Goal: Task Accomplishment & Management: Manage account settings

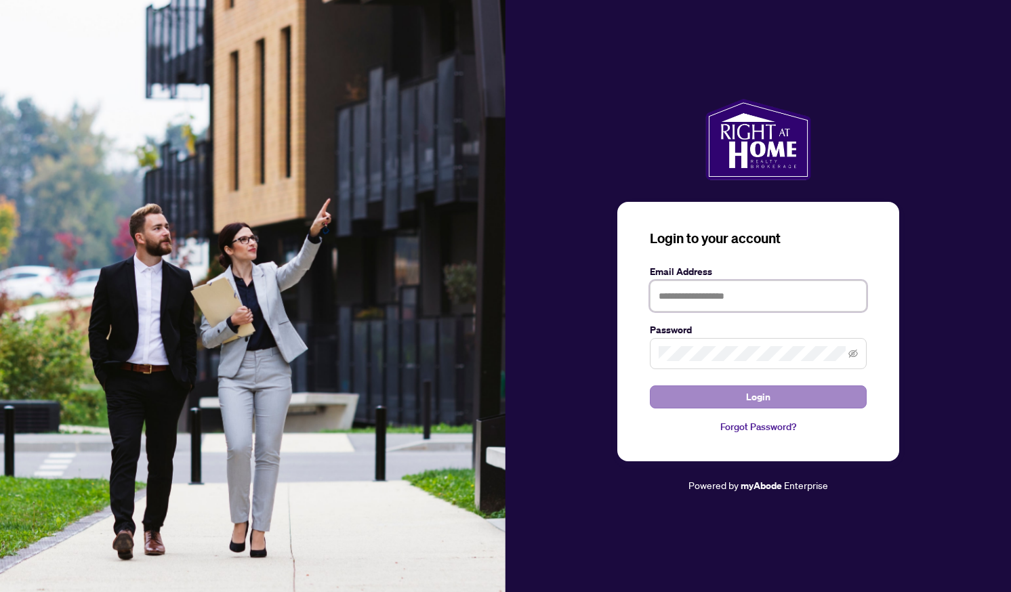
type input "**********"
click at [764, 406] on span "Login" at bounding box center [758, 397] width 24 height 22
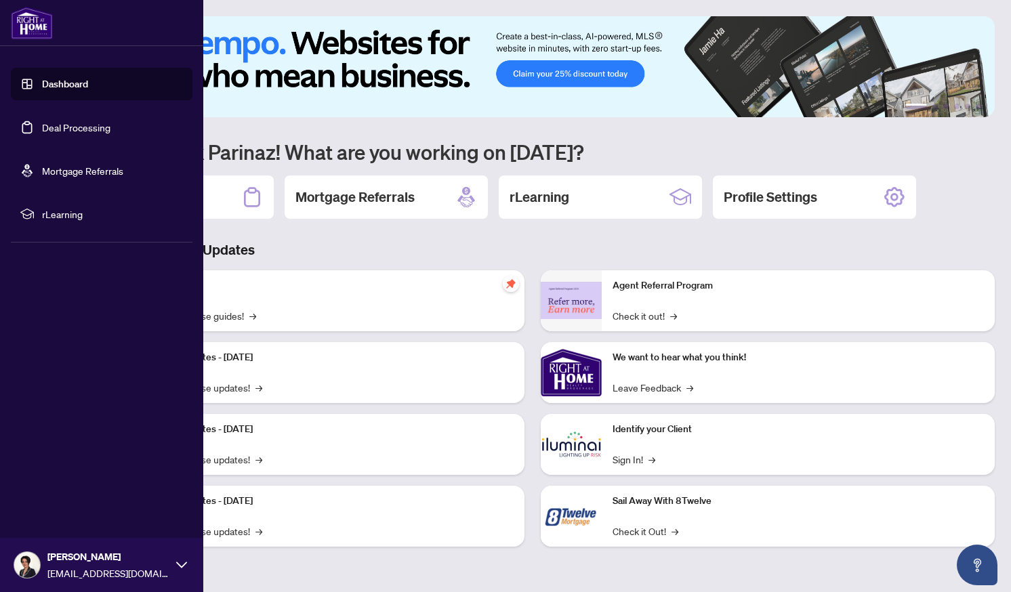
click at [42, 133] on link "Deal Processing" at bounding box center [76, 127] width 68 height 12
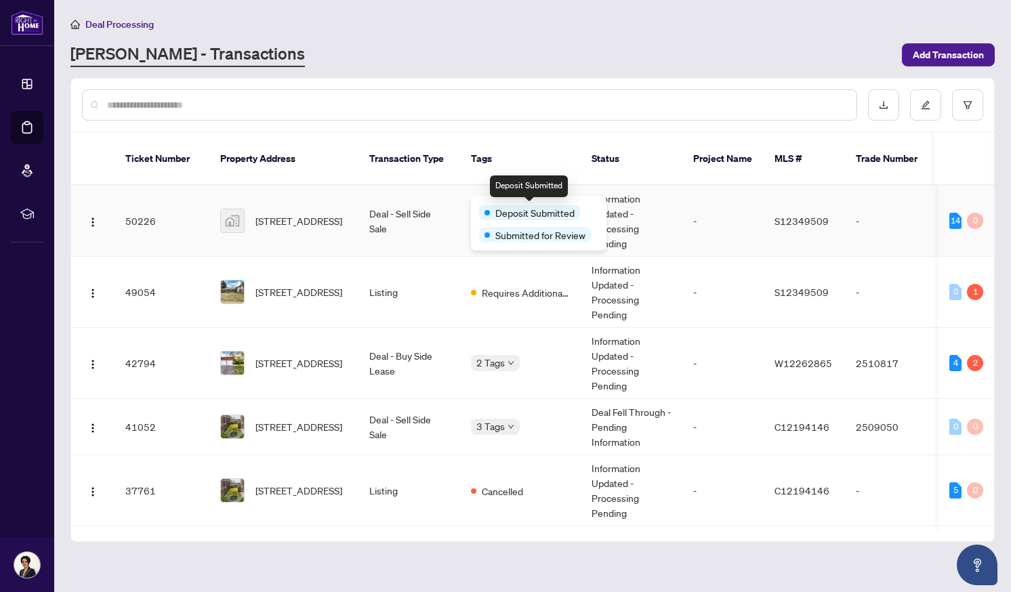
click at [498, 209] on span "Deposit Submitted" at bounding box center [534, 212] width 79 height 15
click at [479, 201] on div "Deposit Submitted Submitted for Review" at bounding box center [539, 223] width 136 height 55
click at [508, 236] on span "Submitted for Review" at bounding box center [540, 235] width 90 height 15
click at [390, 201] on td "Deal - Sell Side Sale" at bounding box center [409, 221] width 102 height 71
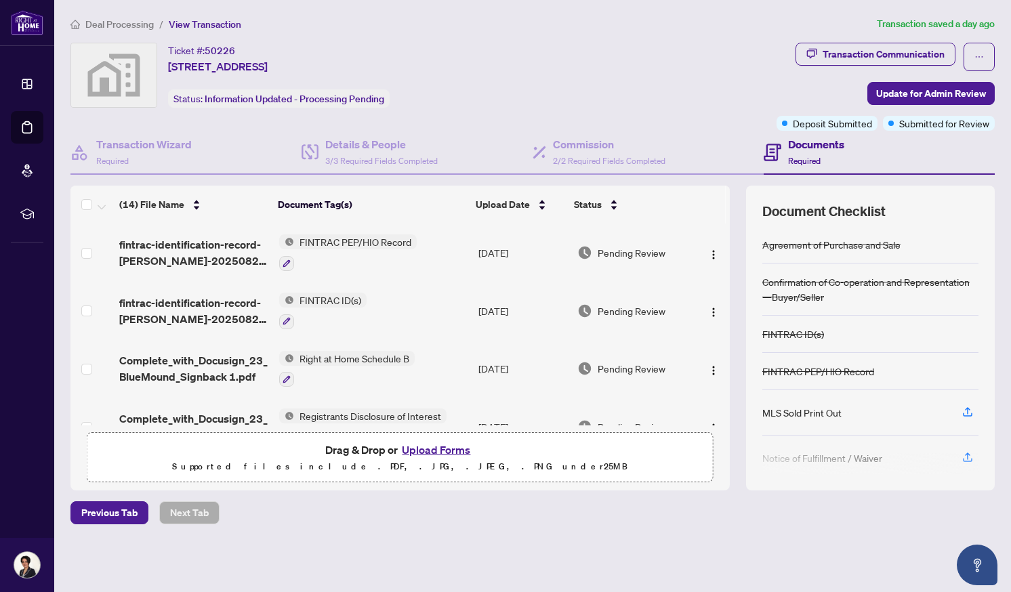
click at [724, 409] on td at bounding box center [712, 427] width 35 height 58
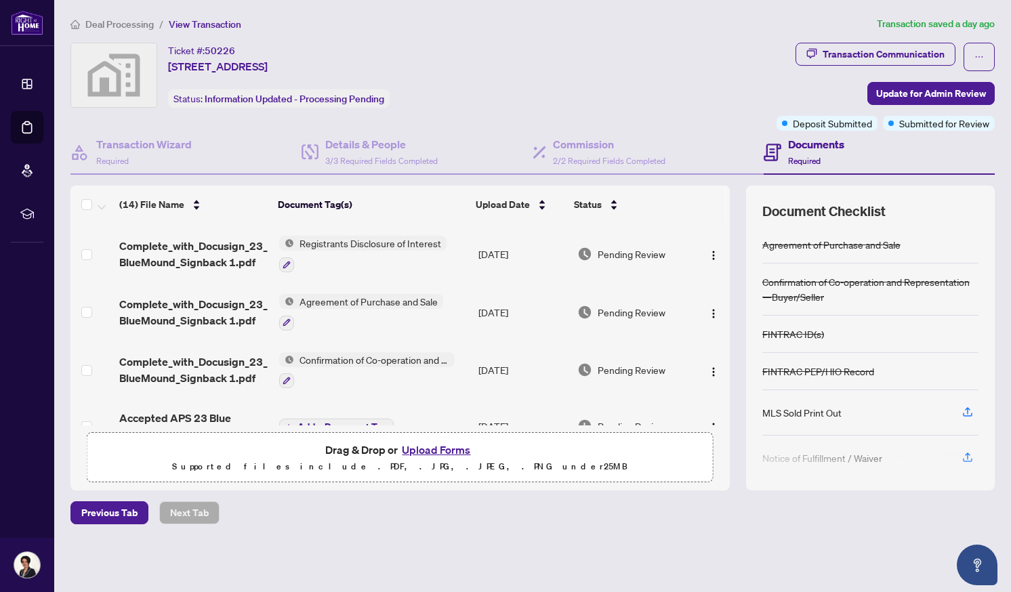
click at [730, 349] on div "(14) File Name Document Tag(s) Upload Date Status fintrac-identification-record…" at bounding box center [532, 338] width 924 height 305
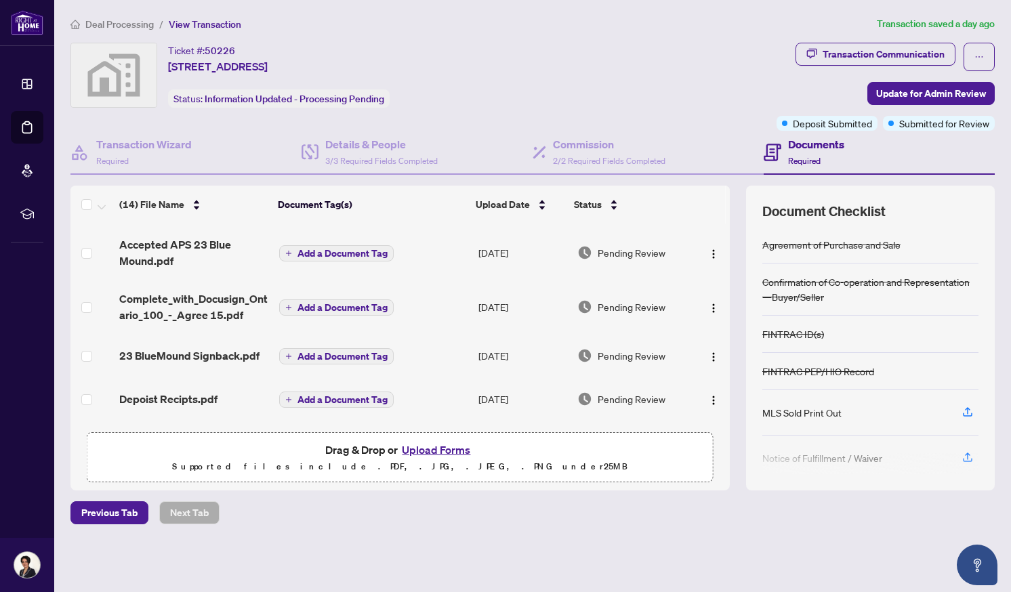
scroll to position [519, 0]
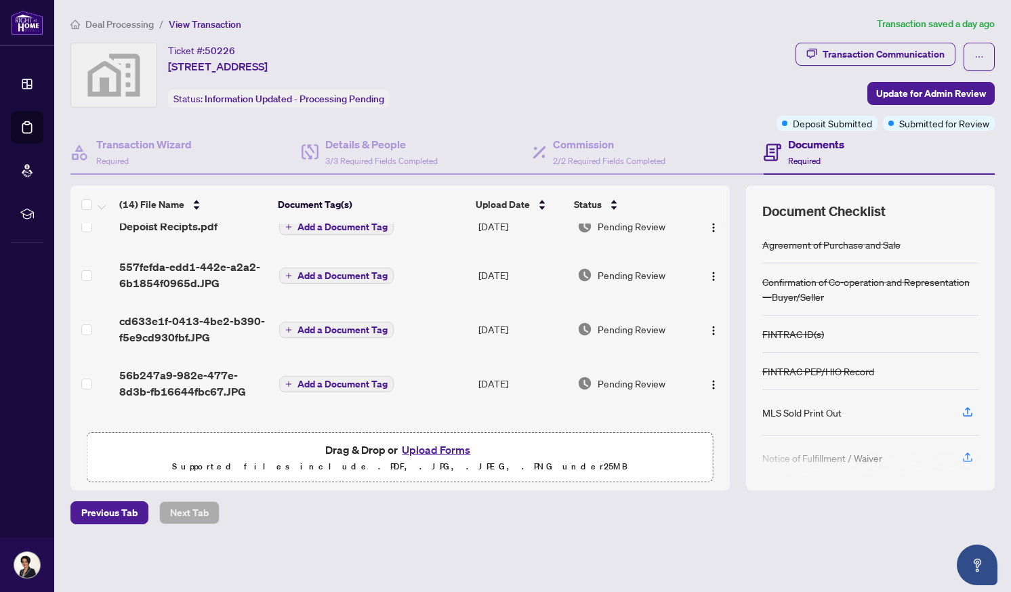
click at [725, 230] on td at bounding box center [712, 226] width 35 height 43
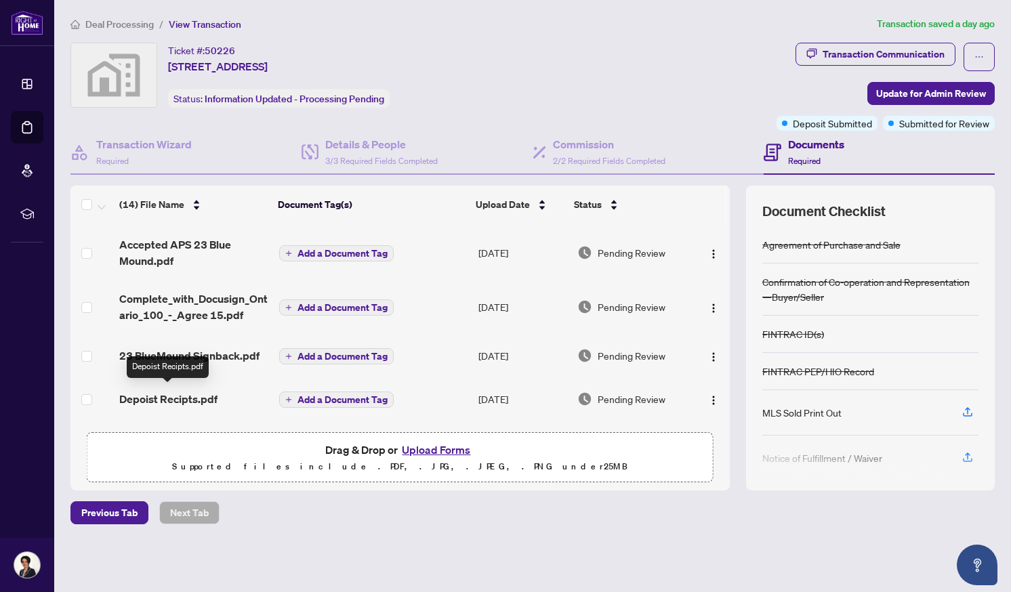
click at [188, 397] on span "Depoist Recipts.pdf" at bounding box center [168, 399] width 98 height 16
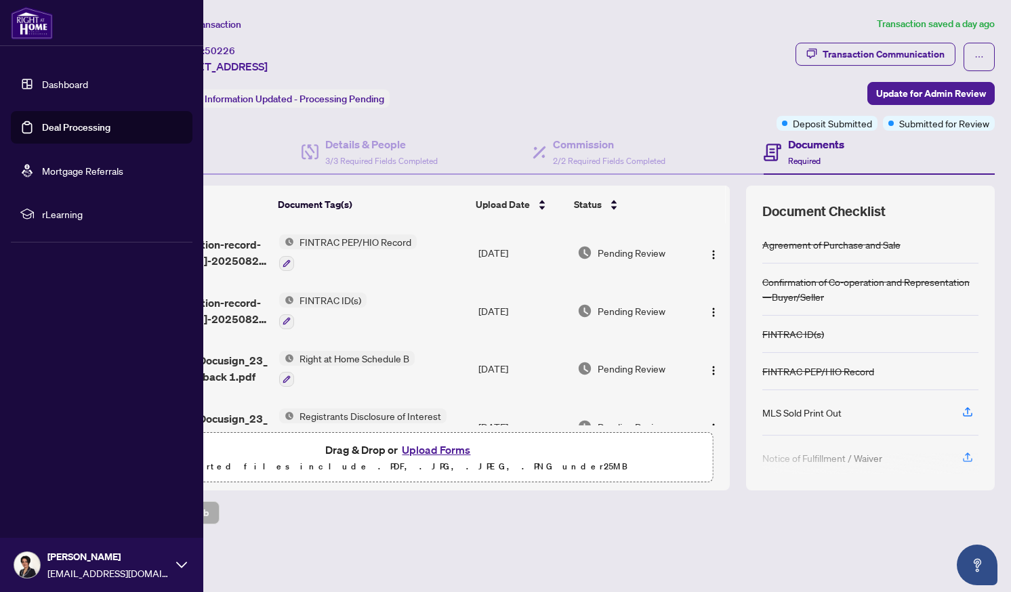
click at [64, 127] on link "Deal Processing" at bounding box center [76, 127] width 68 height 12
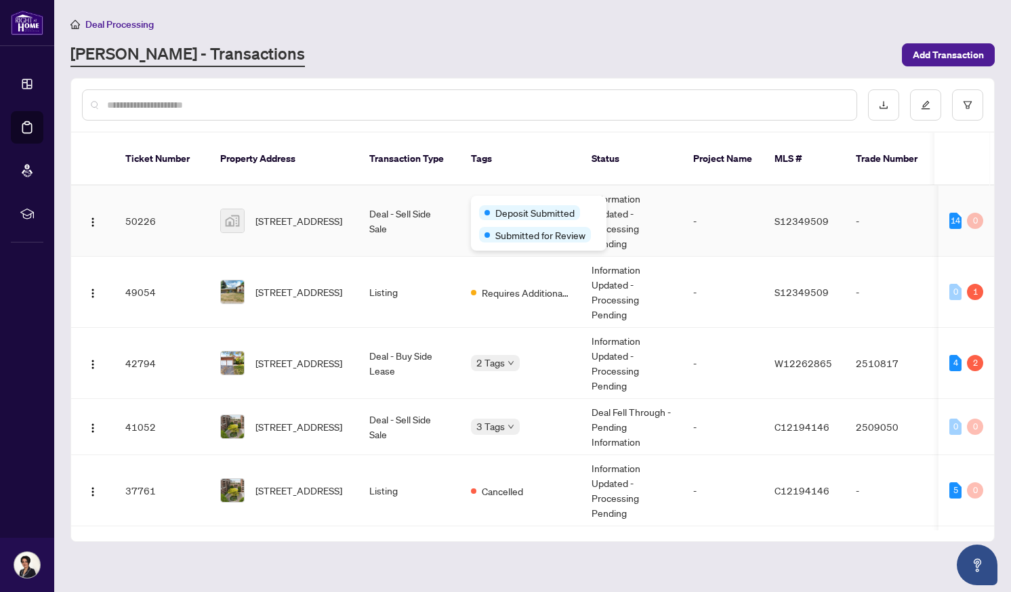
click at [509, 205] on div "Deposit Submitted" at bounding box center [538, 212] width 119 height 16
click at [509, 228] on span "Submitted for Review" at bounding box center [540, 235] width 90 height 15
drag, startPoint x: 509, startPoint y: 227, endPoint x: 491, endPoint y: 183, distance: 47.7
click at [491, 186] on td "2 Tags" at bounding box center [520, 221] width 121 height 71
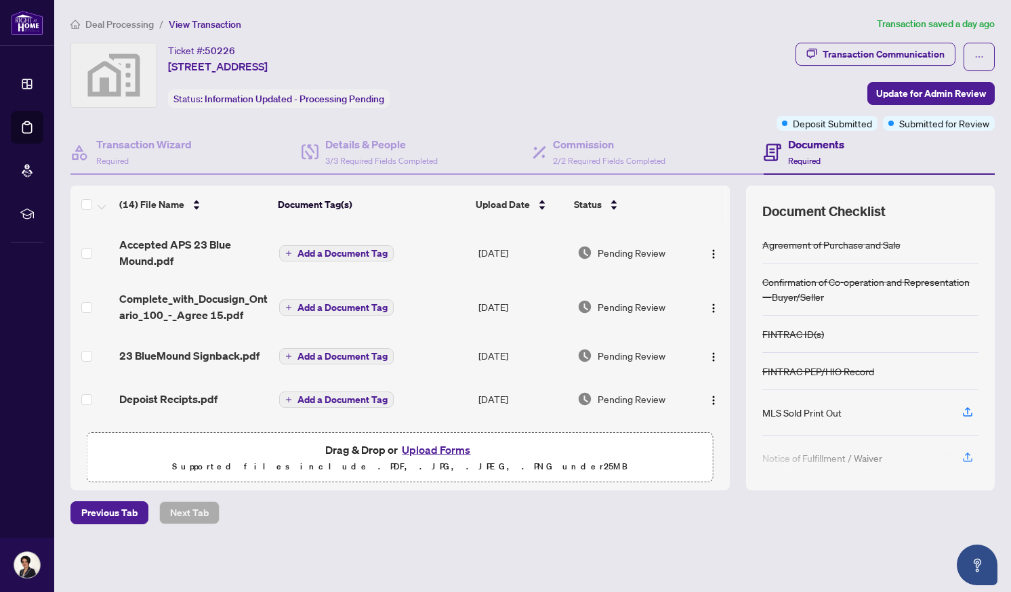
scroll to position [519, 0]
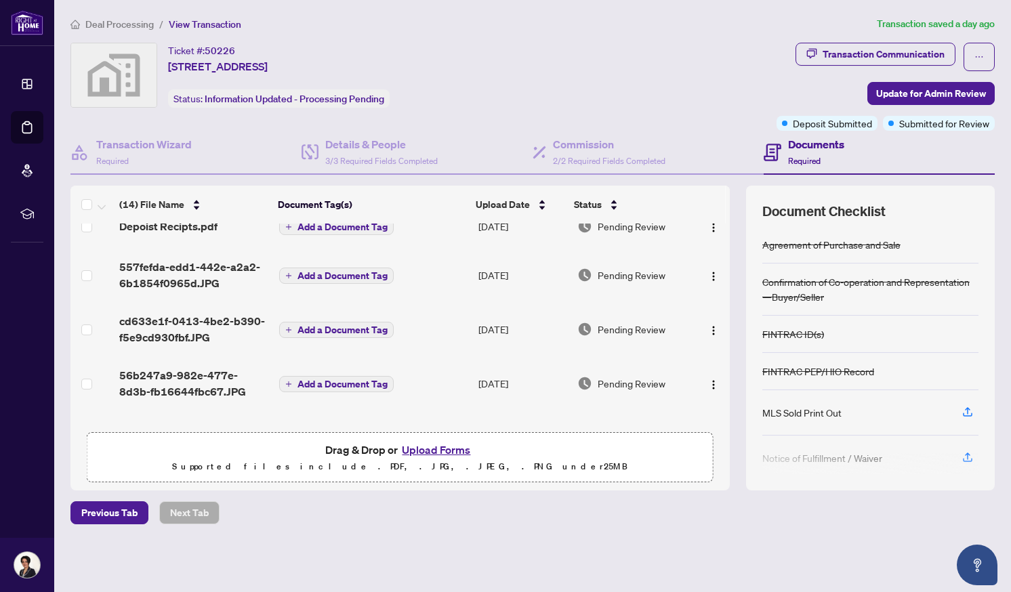
click at [724, 240] on td at bounding box center [712, 226] width 35 height 43
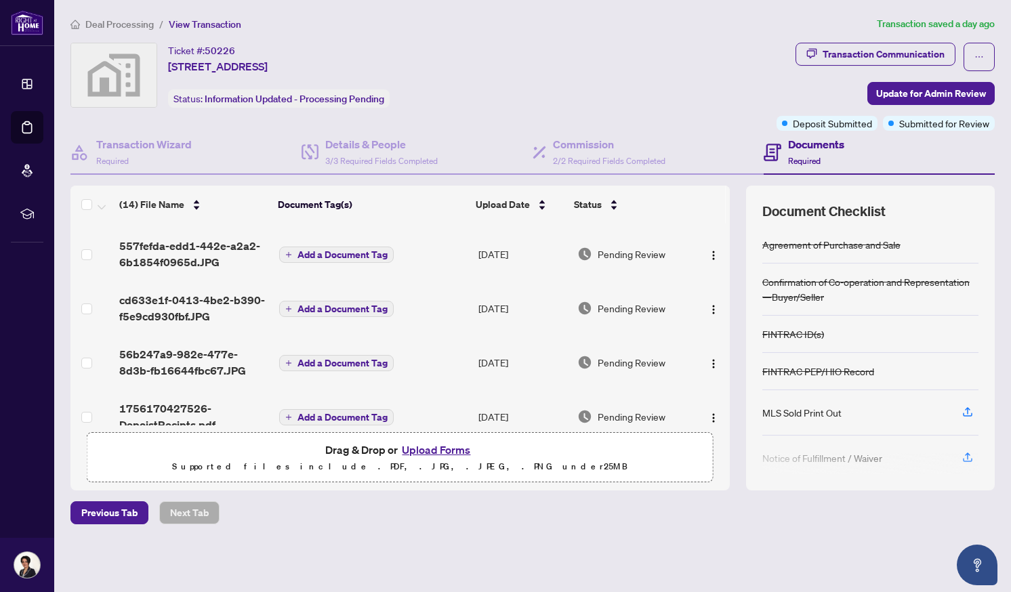
scroll to position [559, 0]
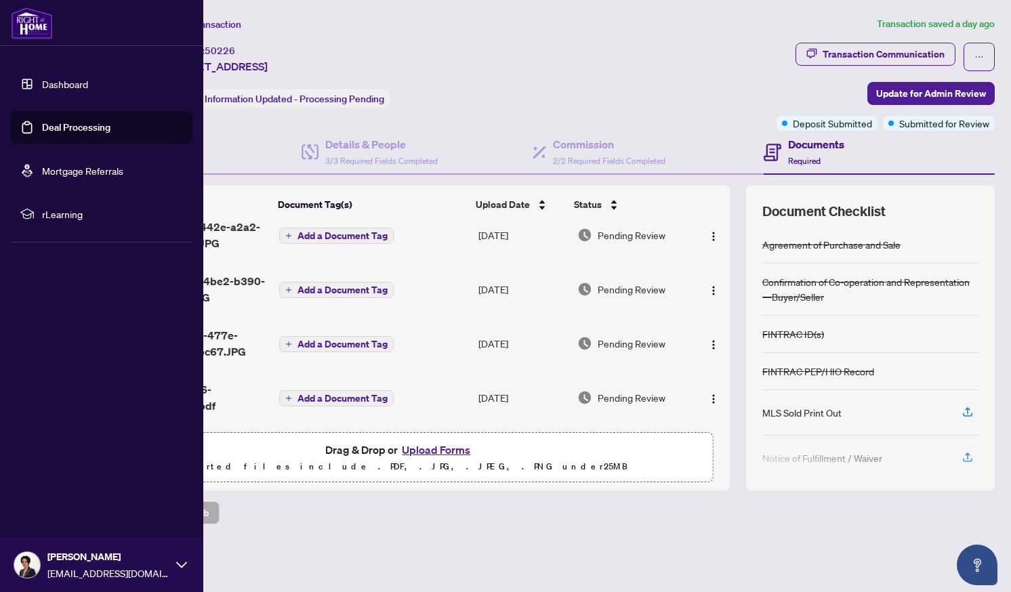
click at [58, 127] on link "Deal Processing" at bounding box center [76, 127] width 68 height 12
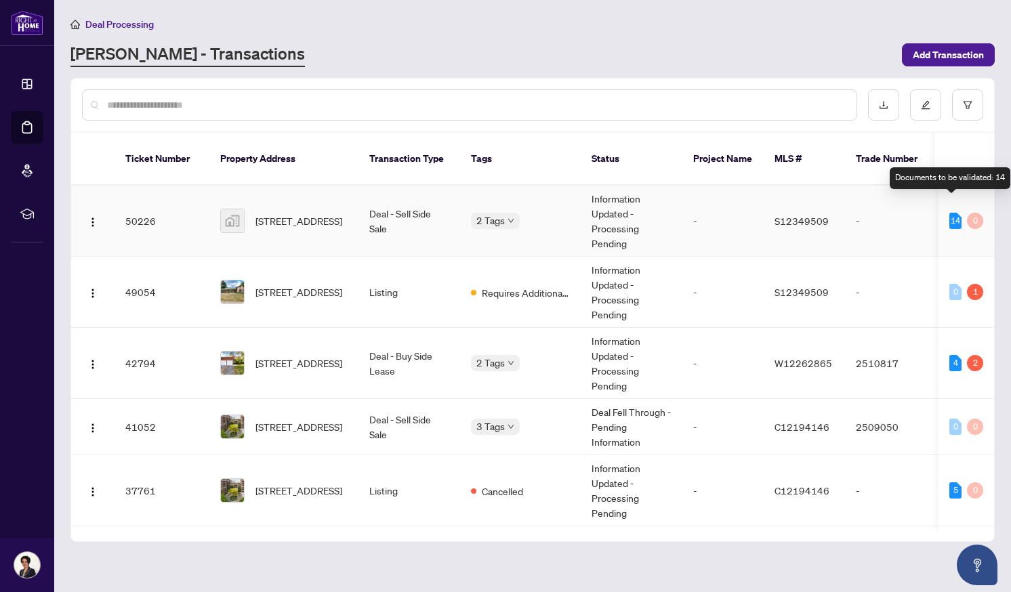
click at [951, 213] on div "14" at bounding box center [955, 221] width 12 height 16
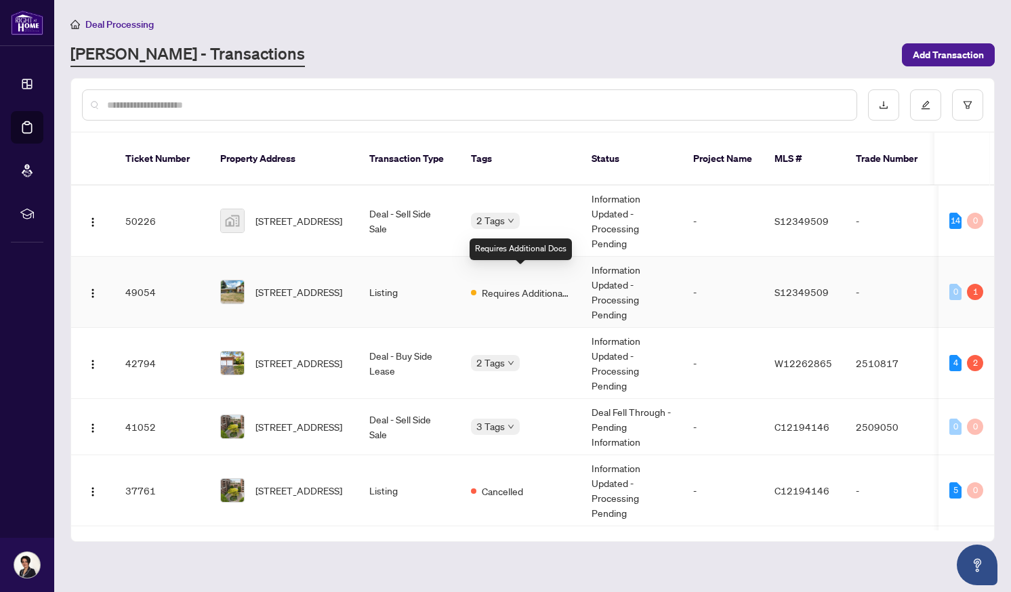
click at [542, 285] on span "Requires Additional Docs" at bounding box center [526, 292] width 88 height 15
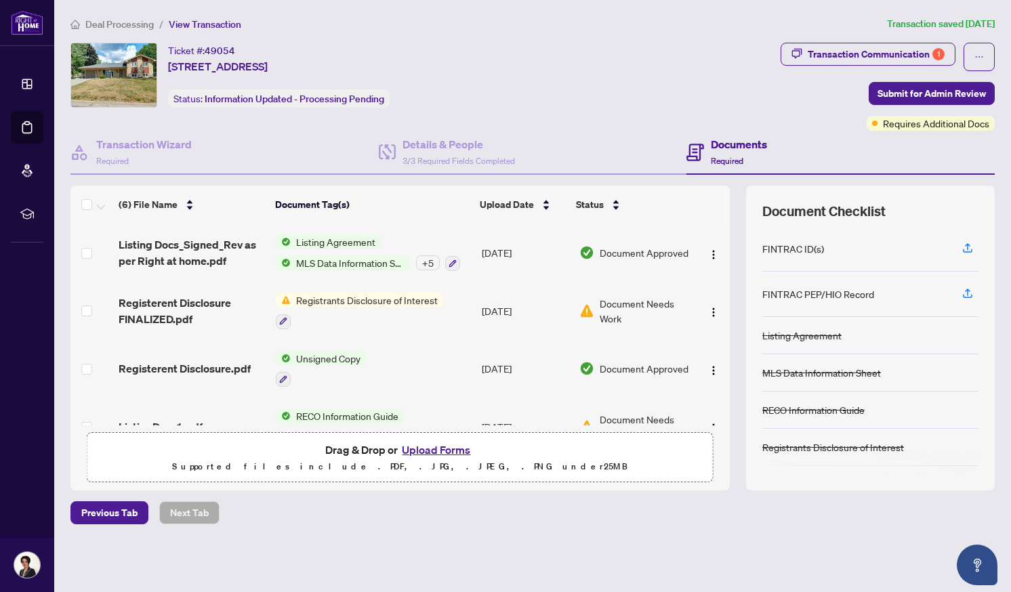
click at [632, 299] on span "Document Needs Work" at bounding box center [645, 311] width 90 height 30
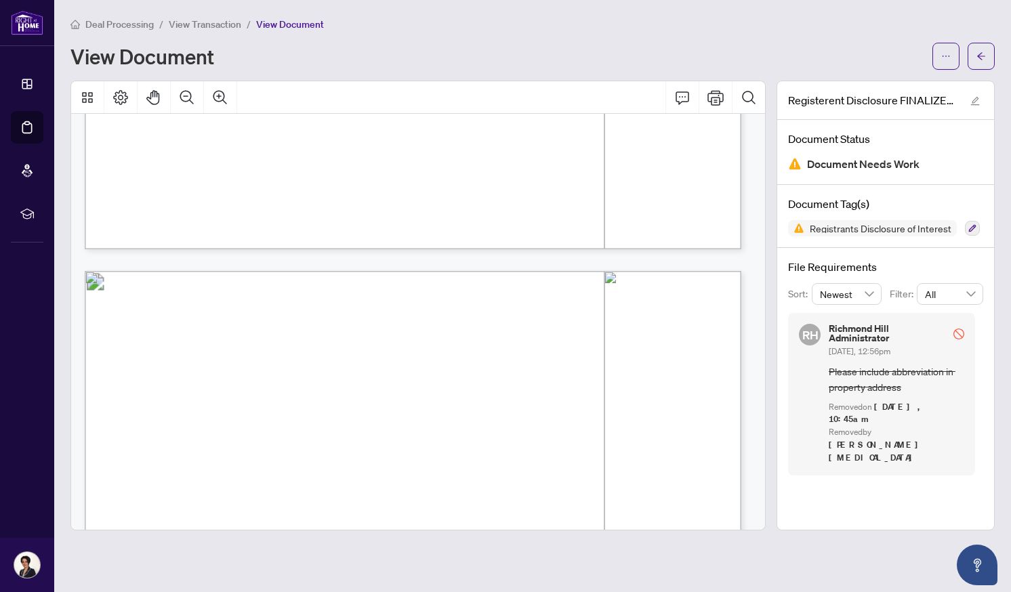
scroll to position [364, 0]
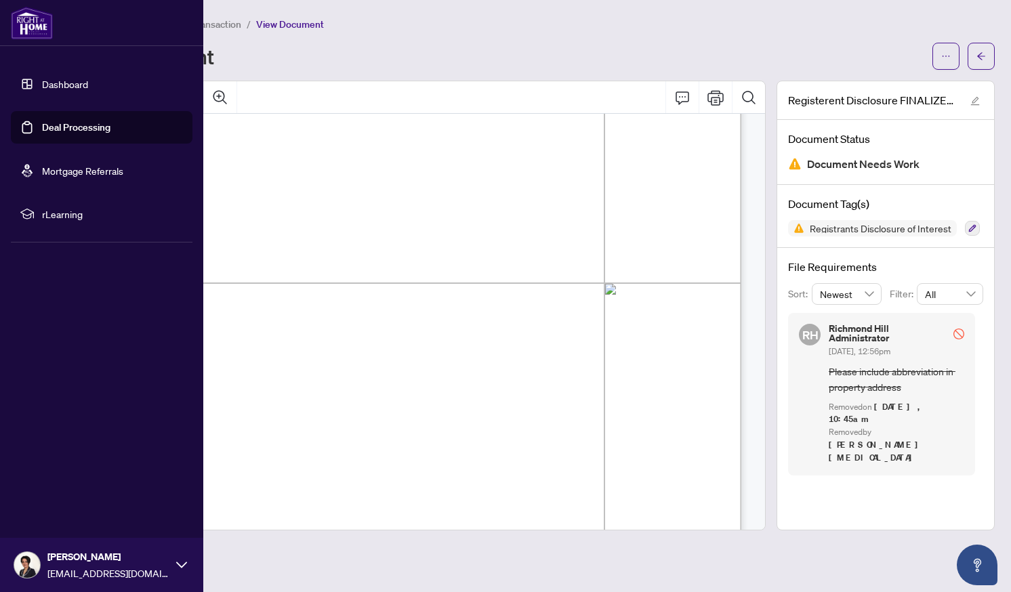
click at [48, 123] on link "Deal Processing" at bounding box center [76, 127] width 68 height 12
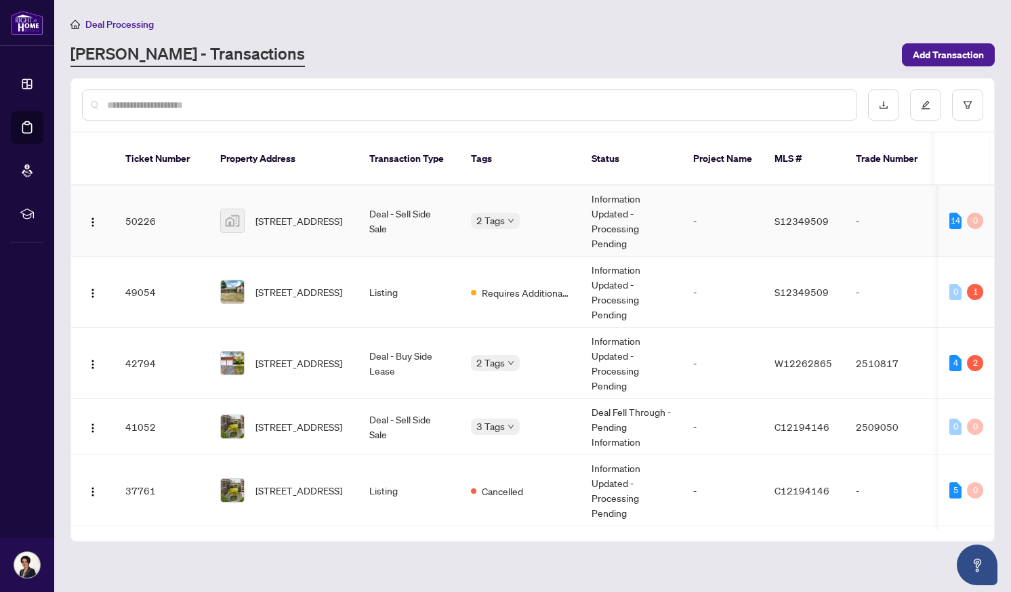
click at [610, 189] on td "Information Updated - Processing Pending" at bounding box center [632, 221] width 102 height 71
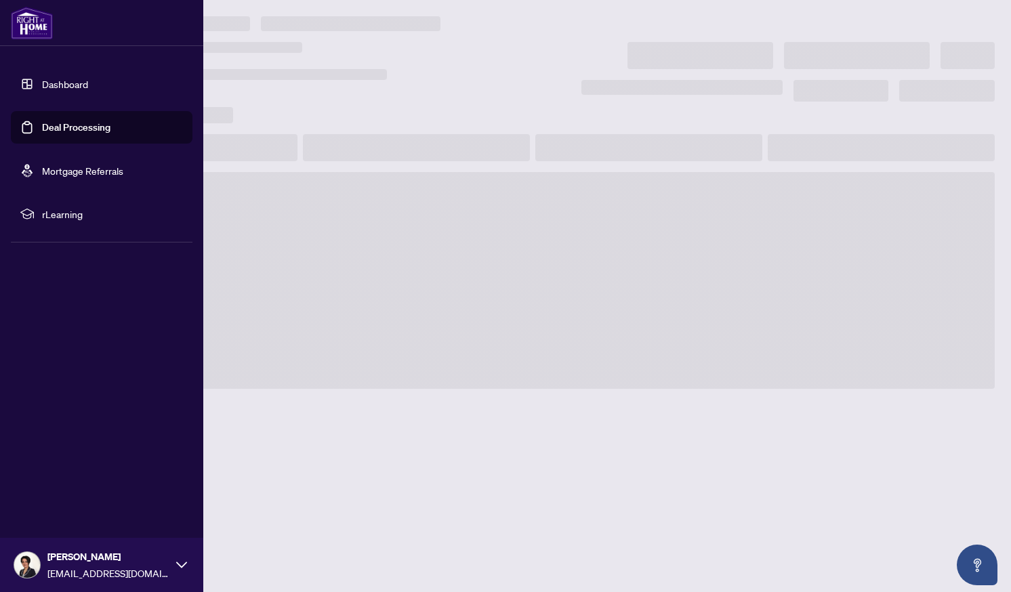
click at [67, 123] on link "Deal Processing" at bounding box center [76, 127] width 68 height 12
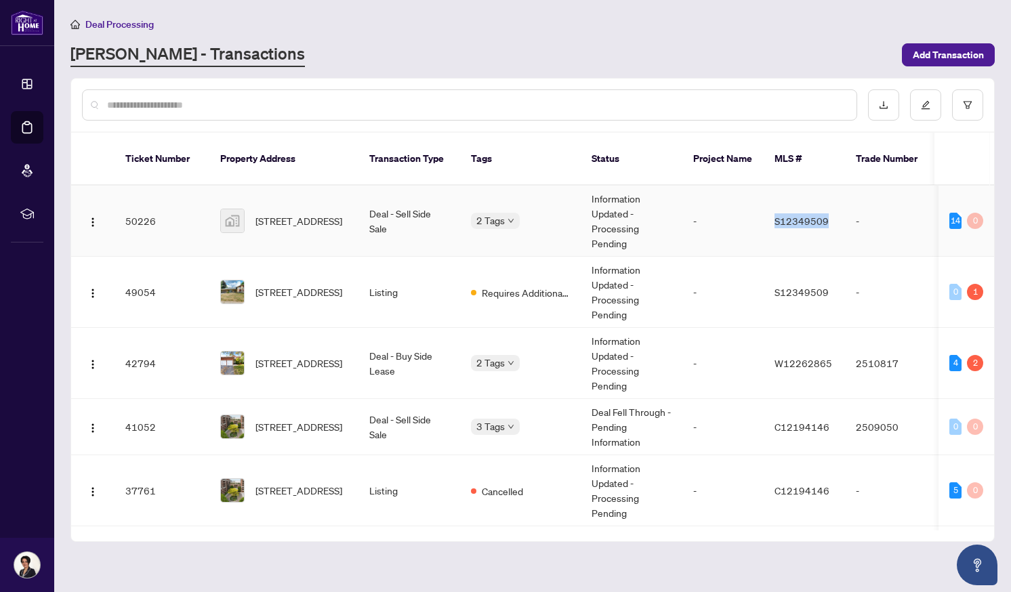
drag, startPoint x: 835, startPoint y: 207, endPoint x: 768, endPoint y: 205, distance: 67.1
click at [768, 205] on td "S12349509" at bounding box center [804, 221] width 81 height 71
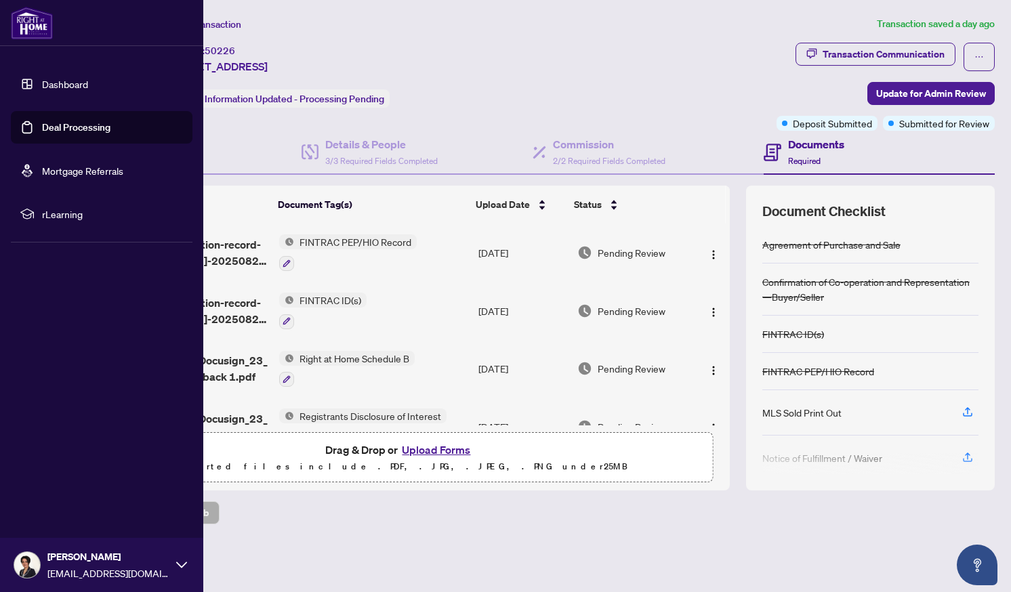
click at [68, 127] on link "Deal Processing" at bounding box center [76, 127] width 68 height 12
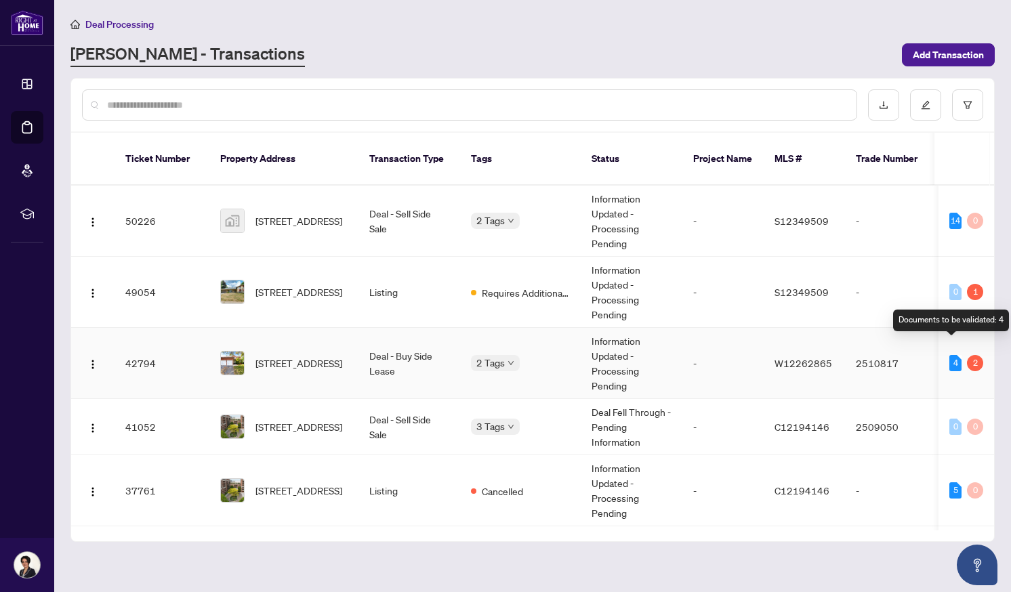
click at [955, 355] on div "4" at bounding box center [955, 363] width 12 height 16
click at [970, 355] on div "2" at bounding box center [975, 363] width 16 height 16
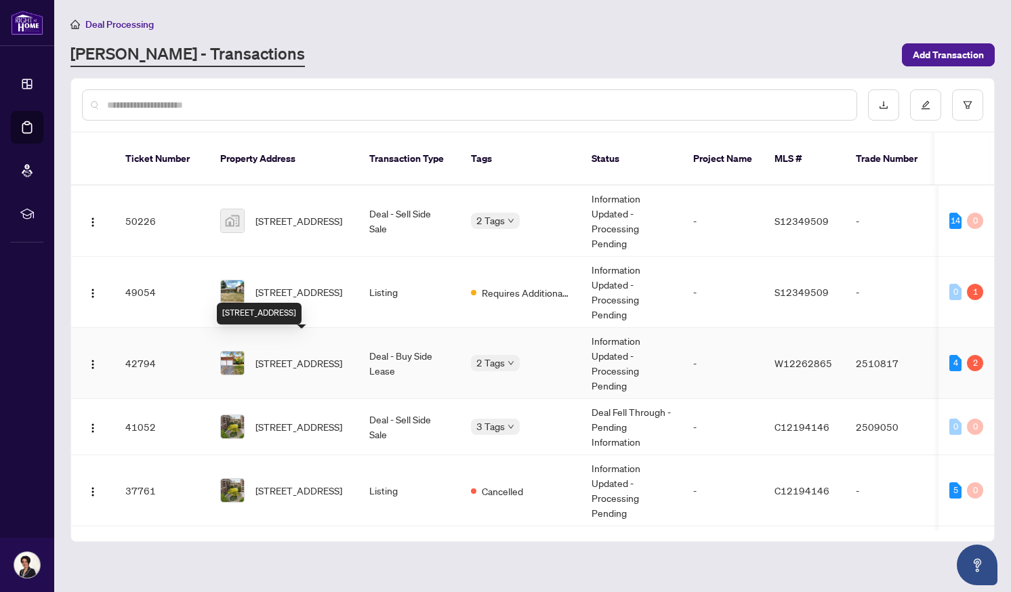
click at [297, 356] on span "[STREET_ADDRESS]" at bounding box center [298, 363] width 87 height 15
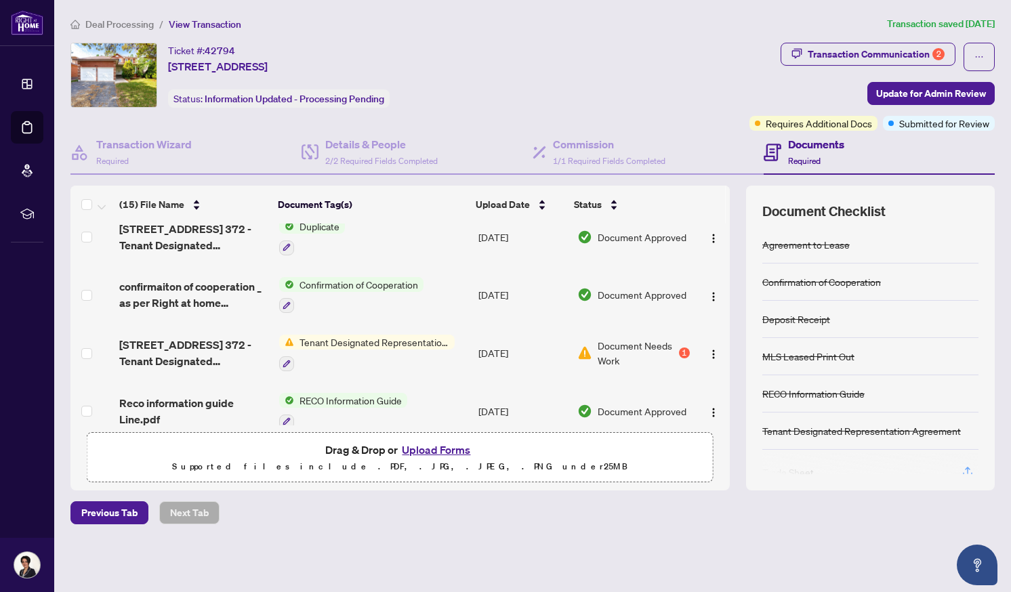
scroll to position [239, 0]
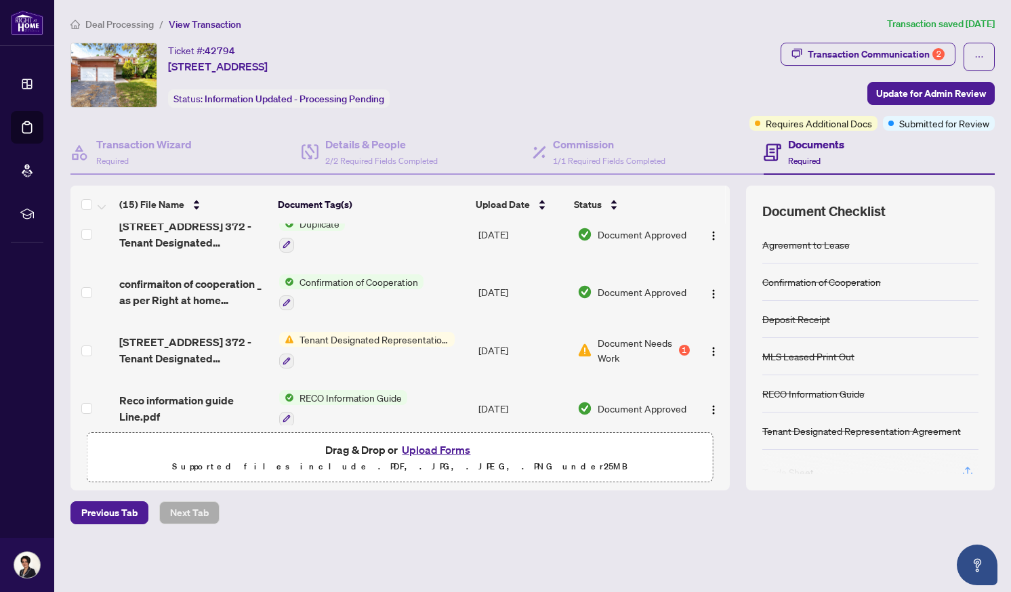
click at [405, 343] on div "Tenant Designated Representation Agreement" at bounding box center [366, 350] width 175 height 37
click at [646, 341] on span "Document Needs Work" at bounding box center [637, 350] width 79 height 30
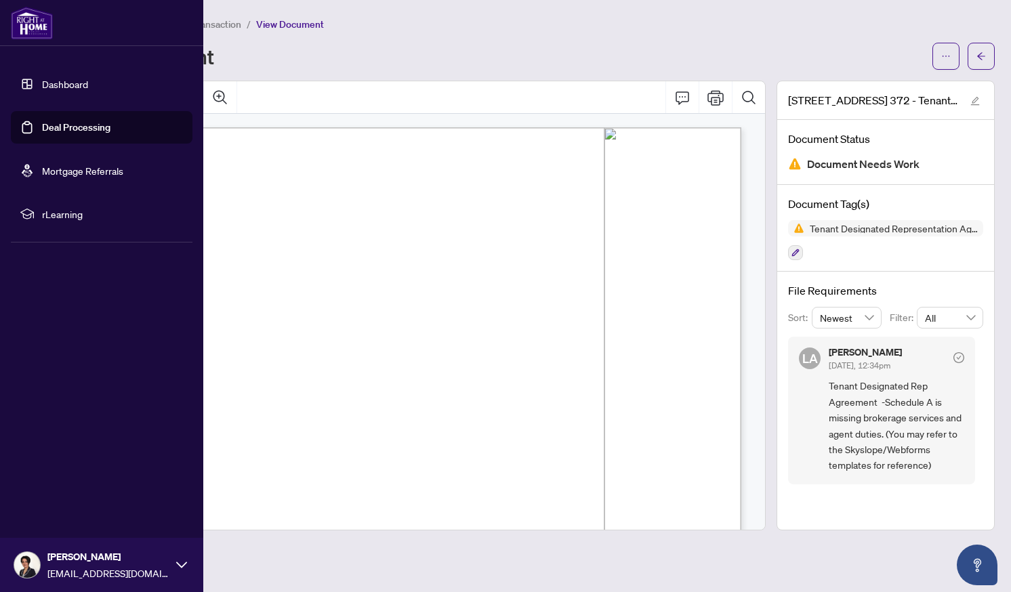
click at [42, 126] on link "Deal Processing" at bounding box center [76, 127] width 68 height 12
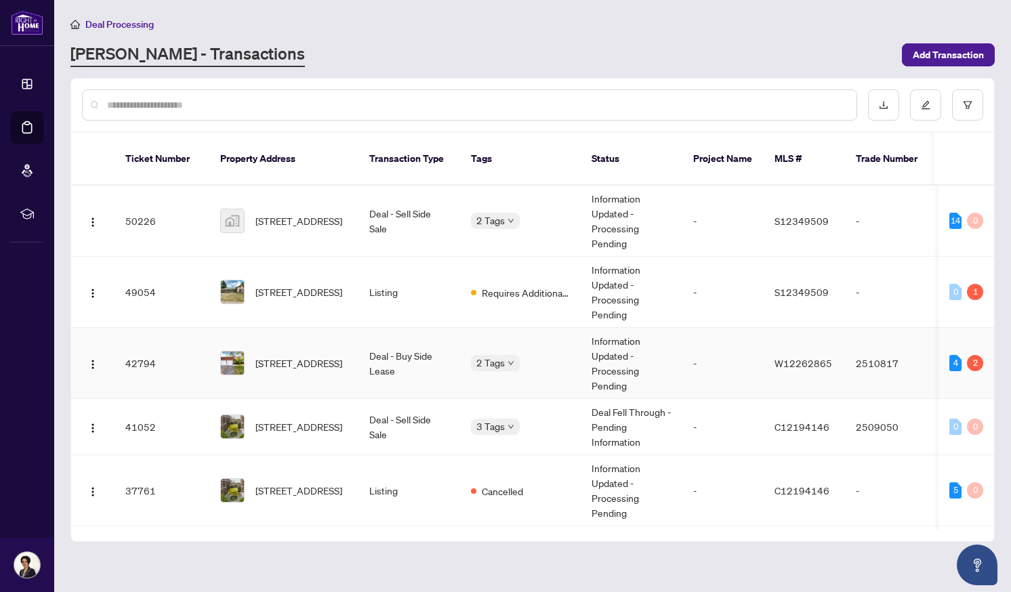
click at [372, 351] on td "Deal - Buy Side Lease" at bounding box center [409, 363] width 102 height 71
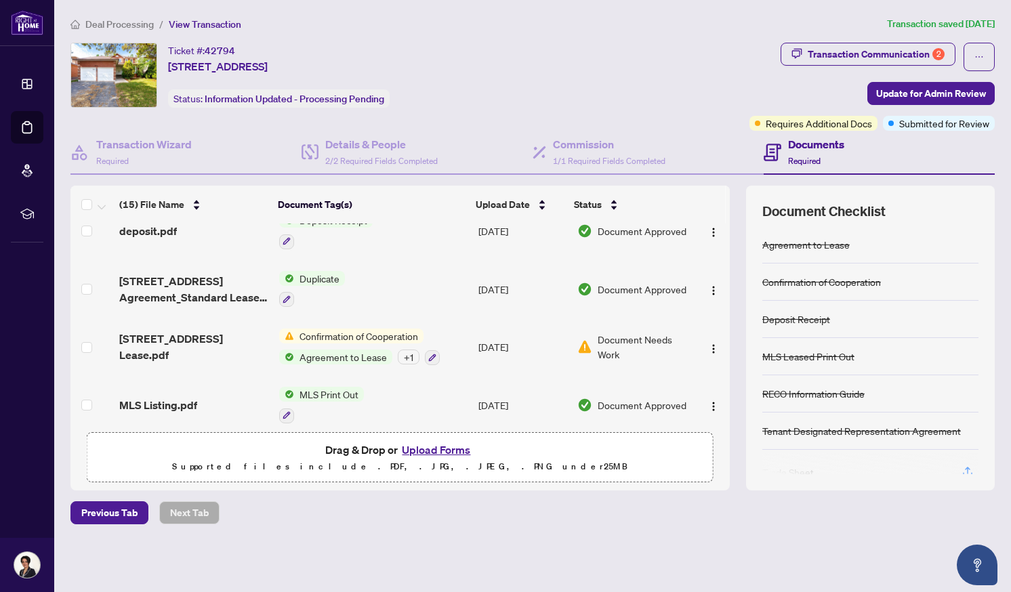
scroll to position [648, 0]
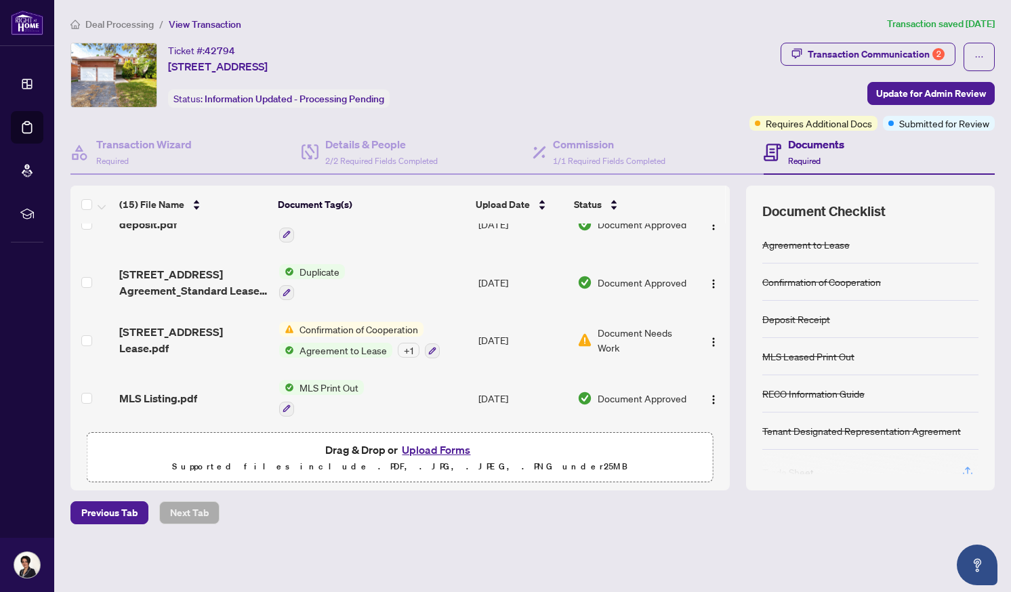
click at [381, 323] on span "Confirmation of Cooperation" at bounding box center [358, 329] width 129 height 15
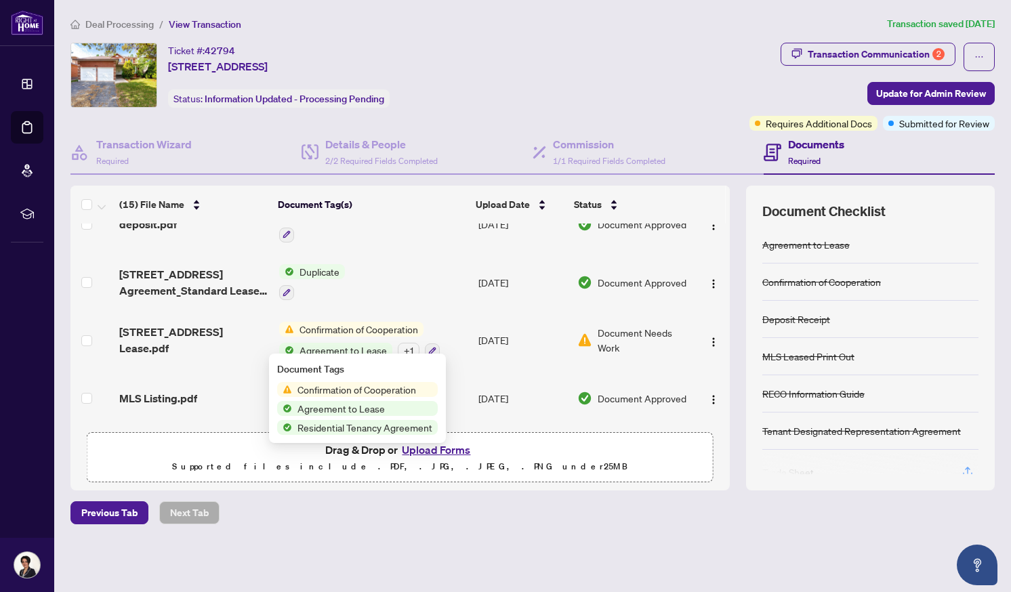
click at [352, 393] on span "Confirmation of Cooperation" at bounding box center [356, 389] width 129 height 15
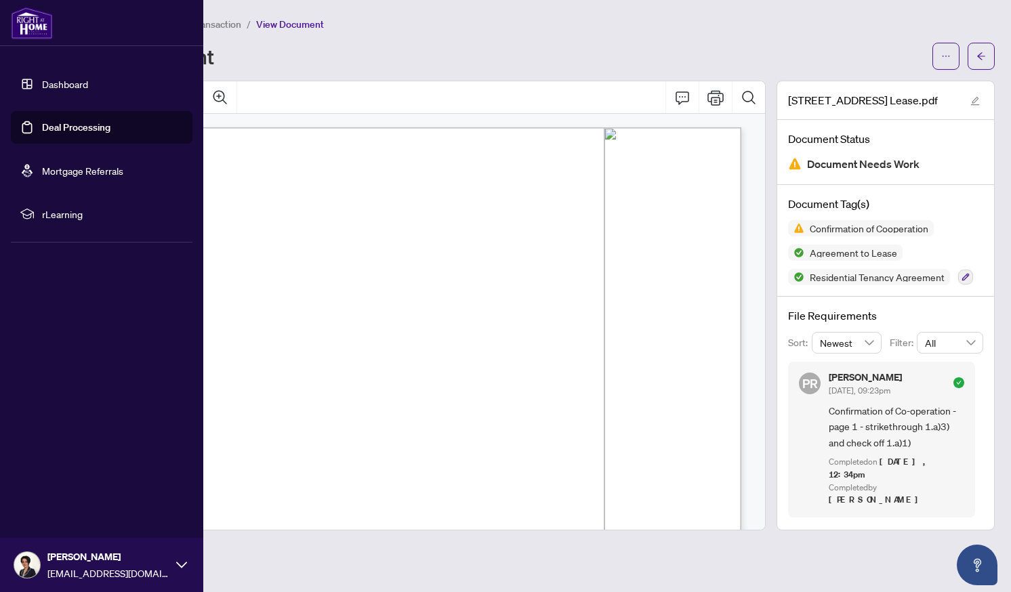
click at [42, 121] on link "Deal Processing" at bounding box center [76, 127] width 68 height 12
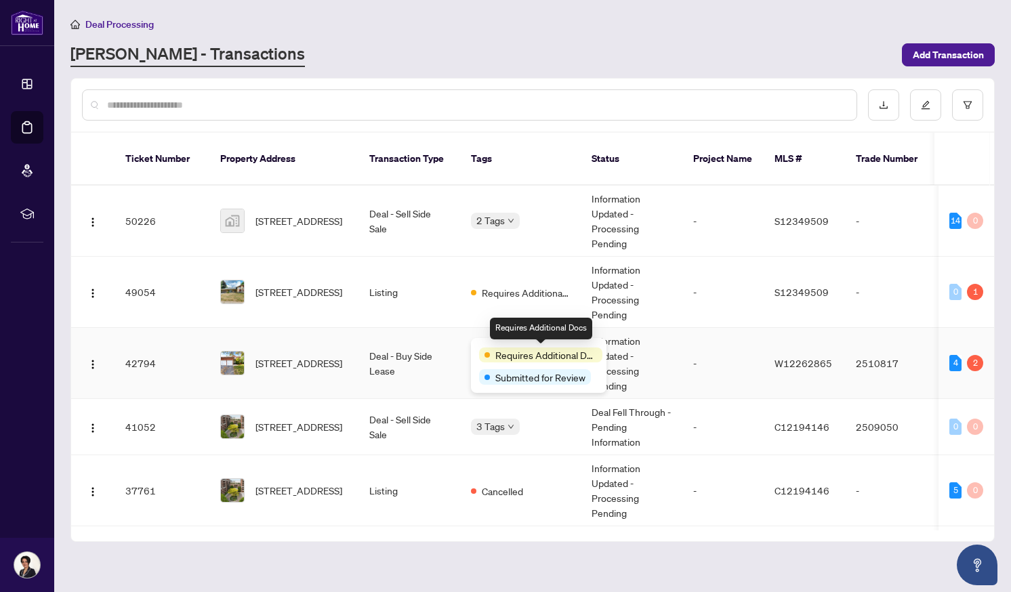
click at [501, 351] on span "Requires Additional Docs" at bounding box center [546, 355] width 102 height 15
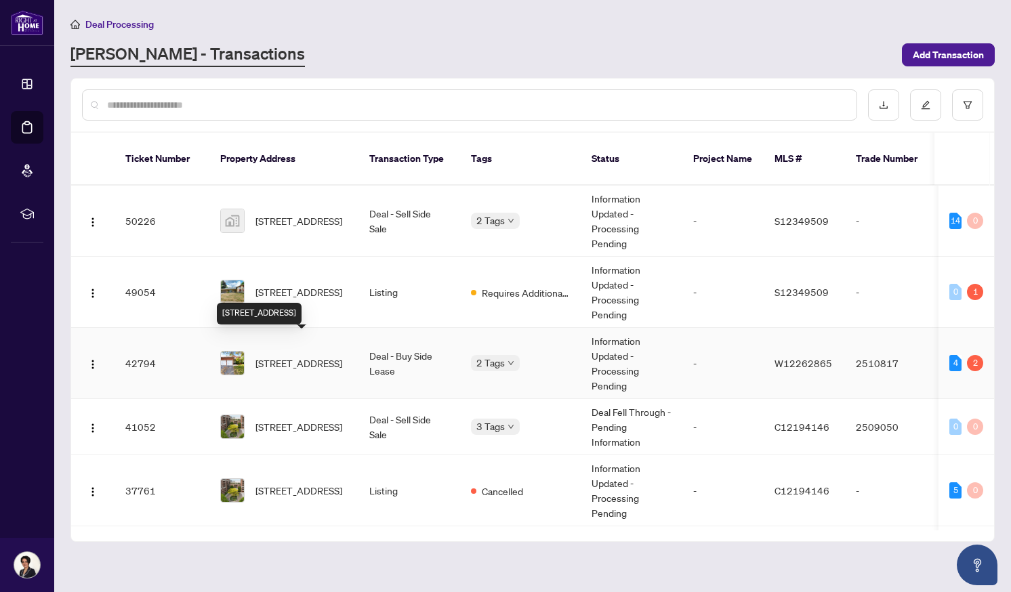
click at [278, 356] on span "[STREET_ADDRESS]" at bounding box center [298, 363] width 87 height 15
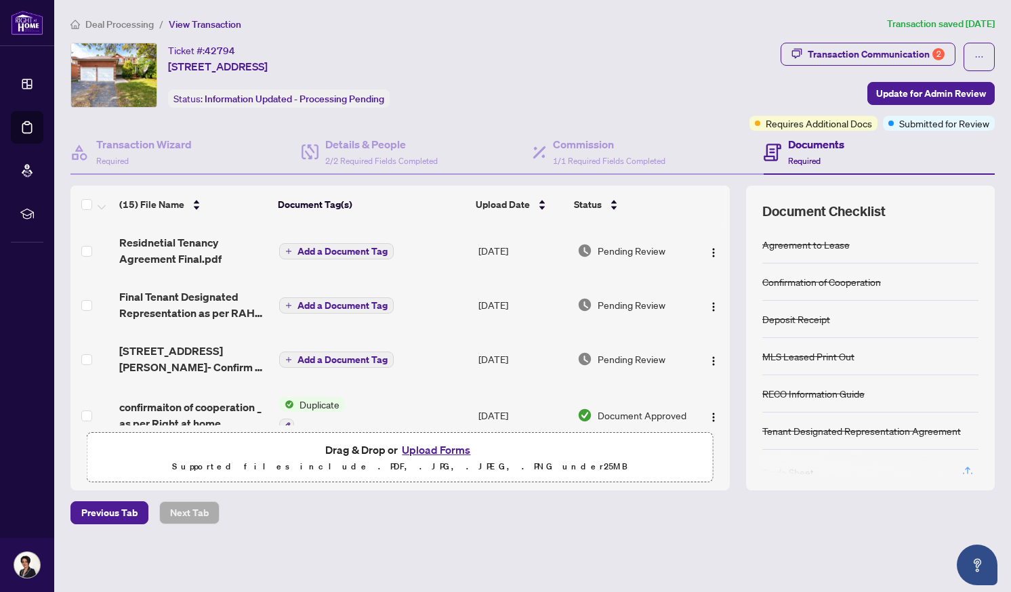
drag, startPoint x: 723, startPoint y: 243, endPoint x: 730, endPoint y: 304, distance: 60.8
click at [730, 304] on div "(15) File Name Document Tag(s) Upload Date Status Residnetial Tenancy Agreement…" at bounding box center [532, 338] width 924 height 305
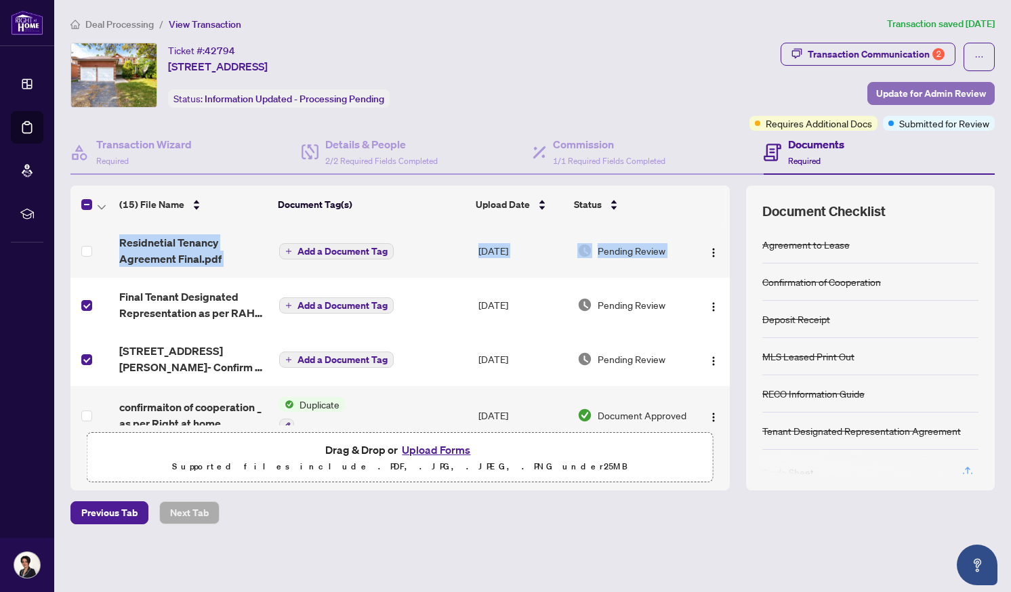
click at [901, 90] on span "Update for Admin Review" at bounding box center [931, 94] width 110 height 22
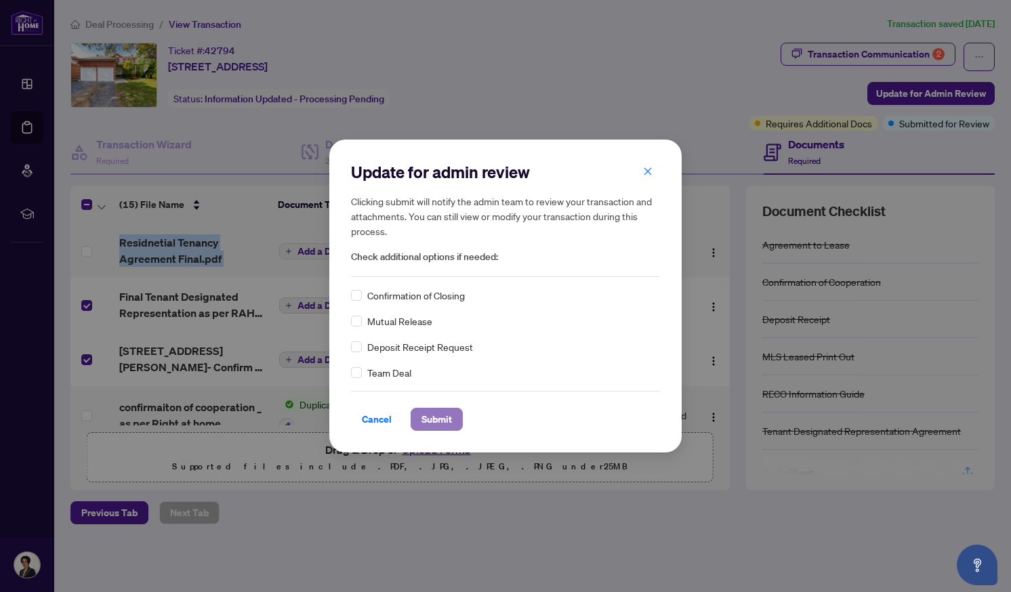
click at [428, 421] on span "Submit" at bounding box center [436, 420] width 30 height 22
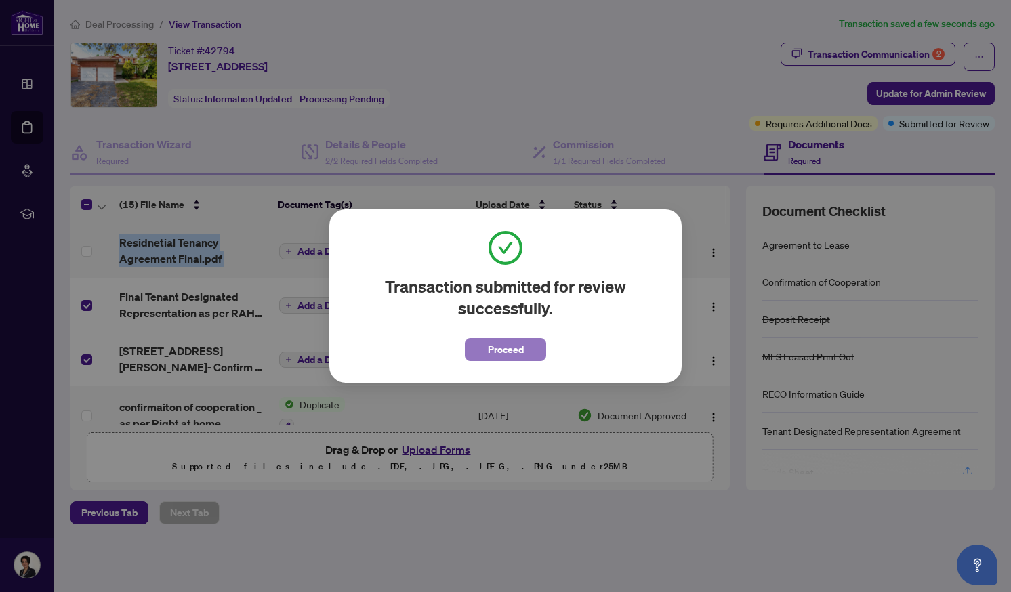
click at [516, 356] on span "Proceed" at bounding box center [506, 350] width 36 height 22
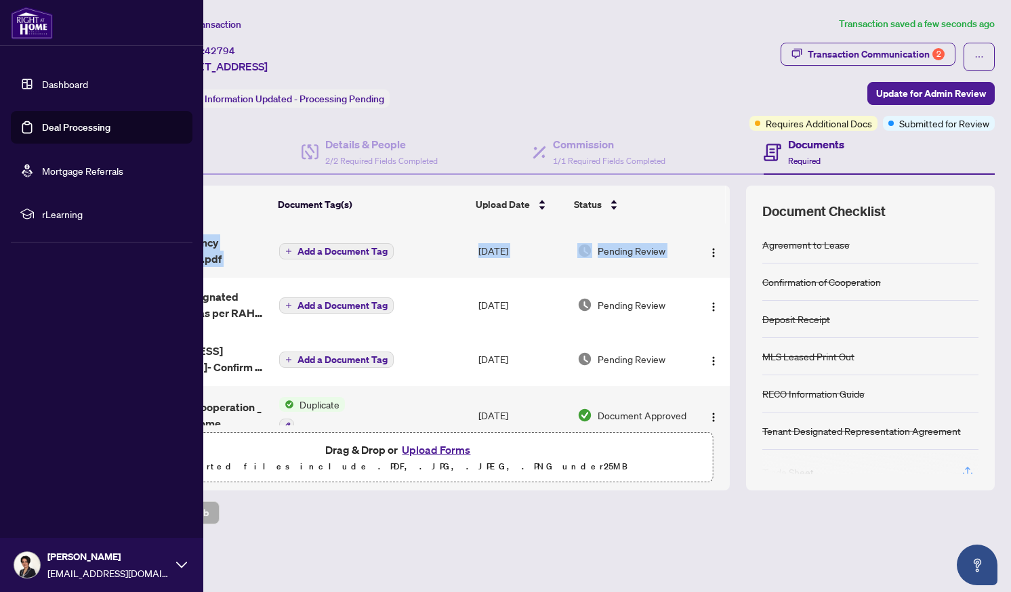
click at [42, 131] on link "Deal Processing" at bounding box center [76, 127] width 68 height 12
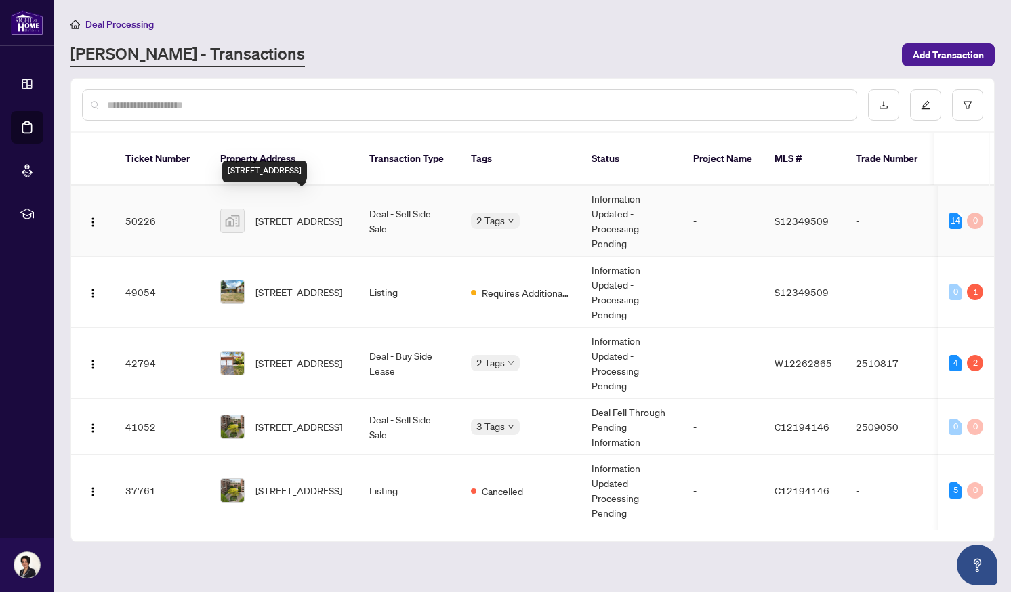
click at [315, 213] on span "[STREET_ADDRESS]" at bounding box center [298, 220] width 87 height 15
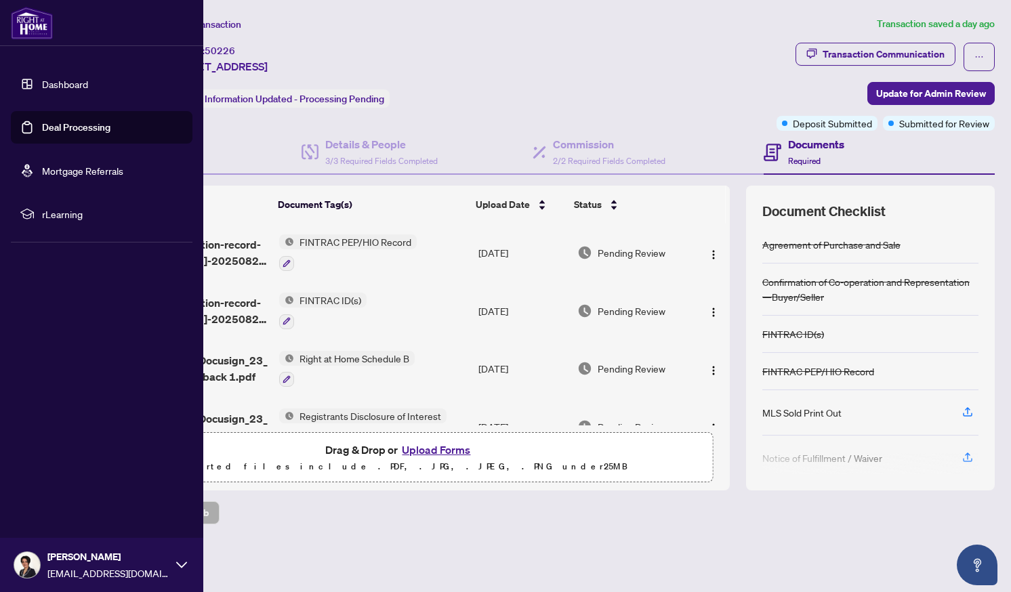
click at [56, 129] on link "Deal Processing" at bounding box center [76, 127] width 68 height 12
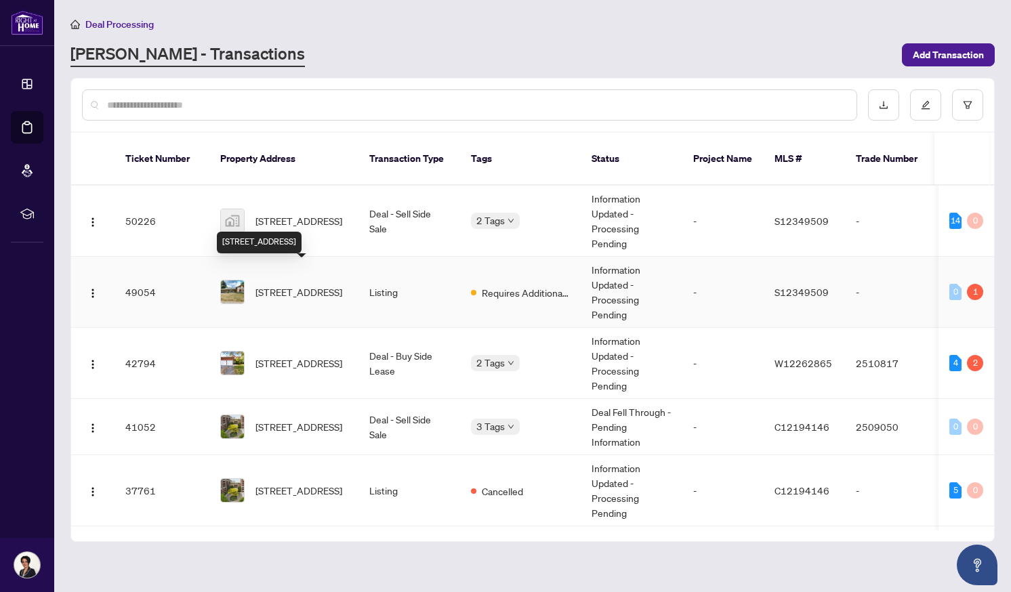
click at [318, 285] on span "[STREET_ADDRESS]" at bounding box center [298, 292] width 87 height 15
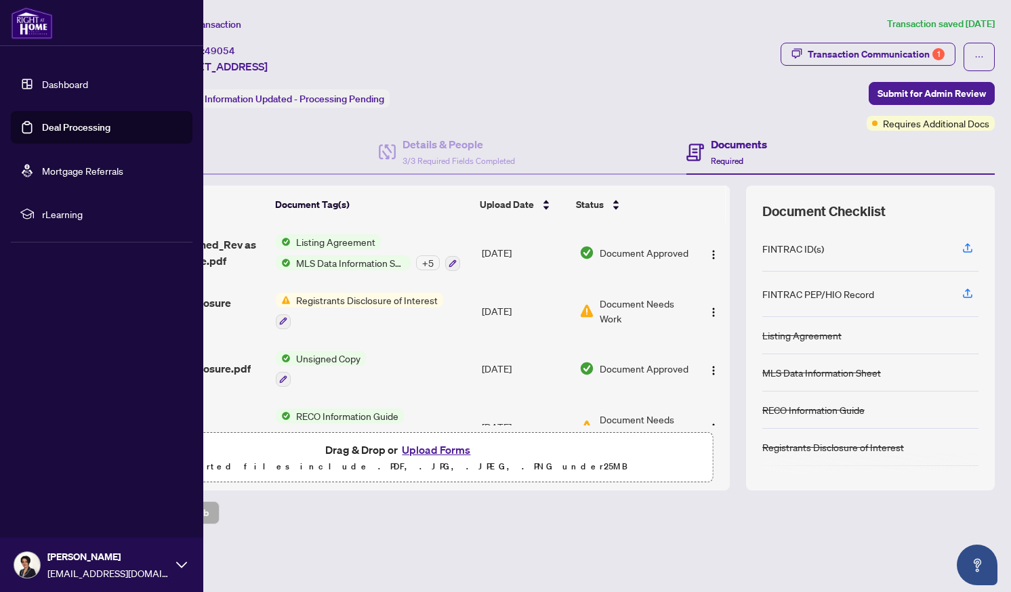
click at [42, 82] on link "Dashboard" at bounding box center [65, 84] width 46 height 12
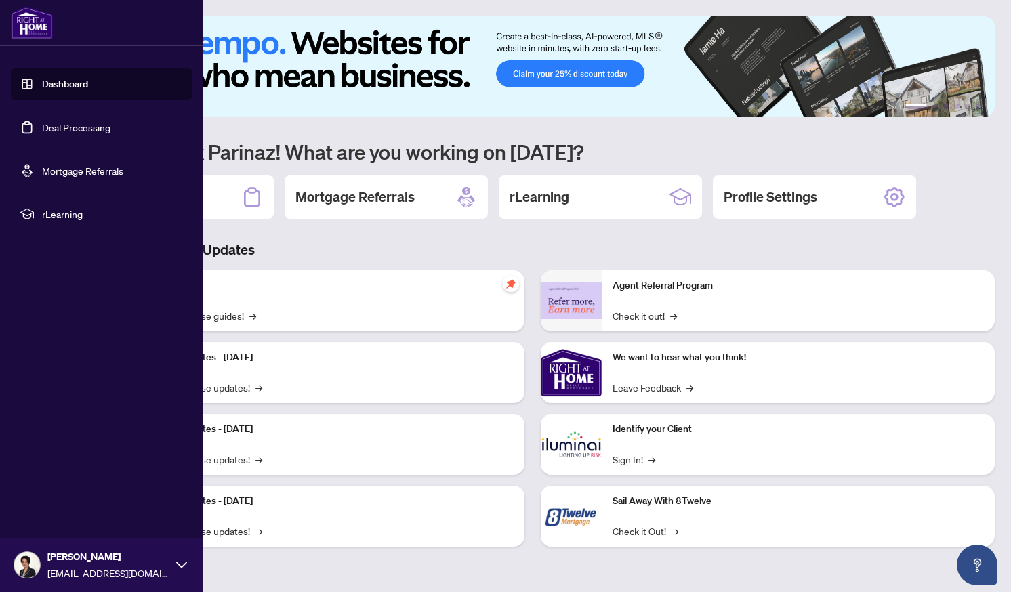
click at [73, 123] on link "Deal Processing" at bounding box center [76, 127] width 68 height 12
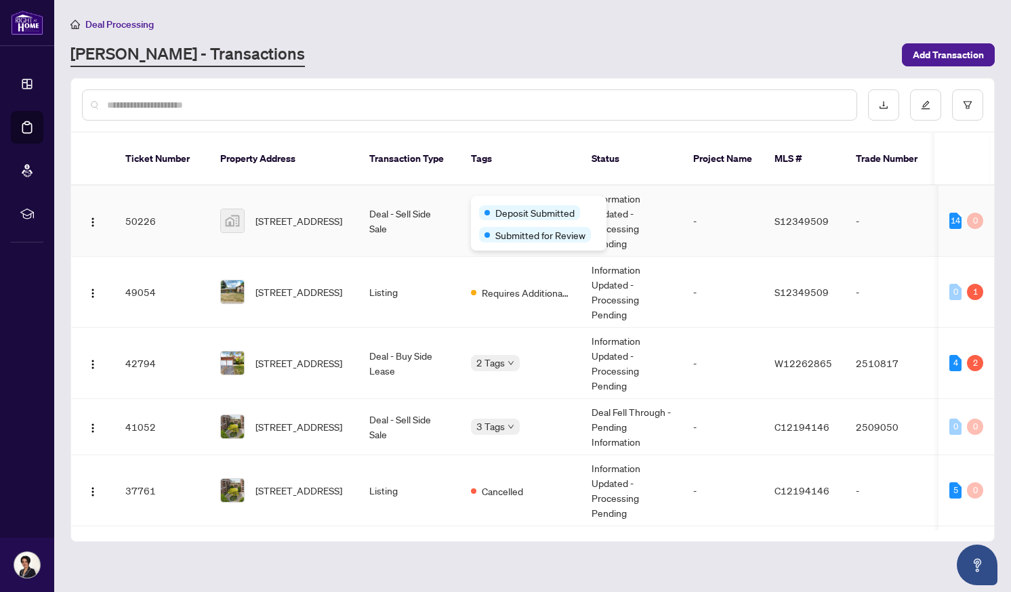
click at [498, 203] on div "Deposit Submitted Submitted for Review" at bounding box center [539, 223] width 136 height 55
click at [491, 211] on div "Deposit Submitted" at bounding box center [529, 212] width 101 height 15
